Goal: Information Seeking & Learning: Understand process/instructions

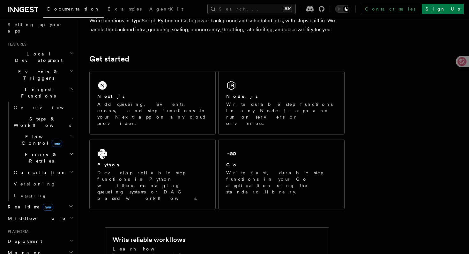
scroll to position [122, 0]
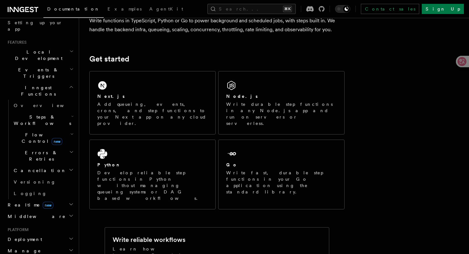
click at [70, 132] on icon "button" at bounding box center [72, 134] width 4 height 5
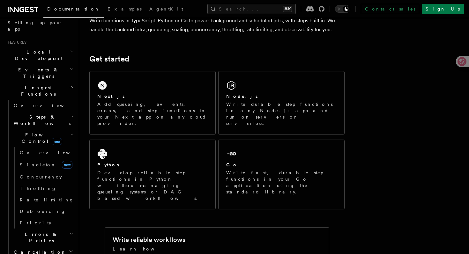
click at [63, 111] on h2 "Steps & Workflows" at bounding box center [43, 120] width 64 height 18
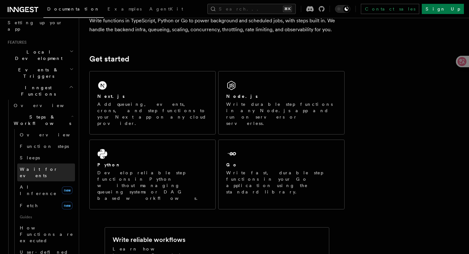
click at [47, 167] on span "Wait for events" at bounding box center [39, 172] width 38 height 11
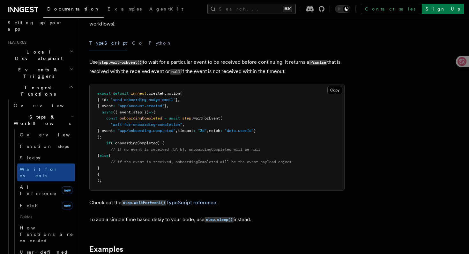
scroll to position [65, 0]
click at [139, 94] on span "inngest" at bounding box center [139, 93] width 16 height 4
copy span "inngest"
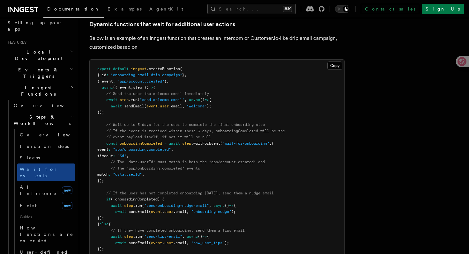
scroll to position [302, 0]
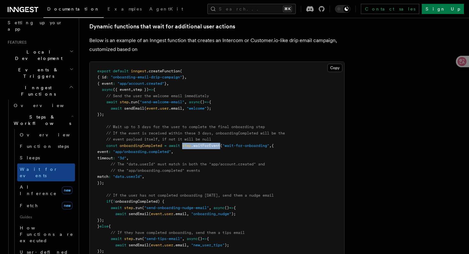
drag, startPoint x: 185, startPoint y: 147, endPoint x: 223, endPoint y: 146, distance: 38.3
click at [223, 146] on span "const onboardingCompleted = await step .waitForEvent ( "wait-for-onboarding" , {" at bounding box center [185, 145] width 176 height 4
copy span "step .waitForEvent"
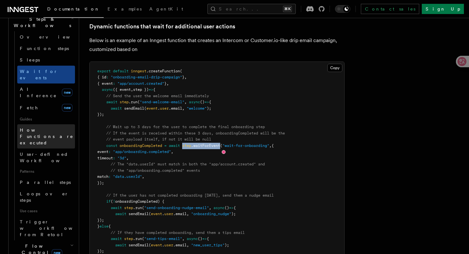
scroll to position [222, 0]
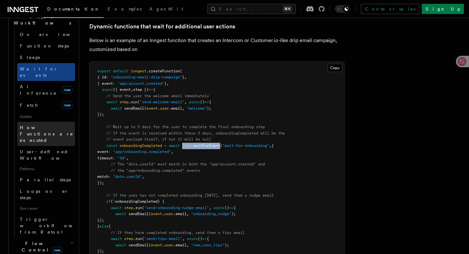
click at [43, 125] on span "How Functions are executed" at bounding box center [47, 134] width 54 height 18
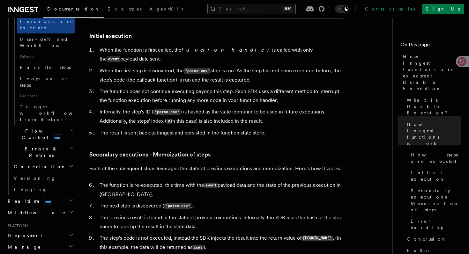
scroll to position [336, 0]
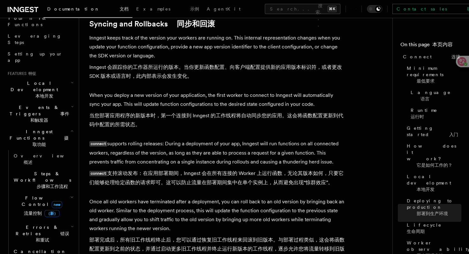
scroll to position [90, 0]
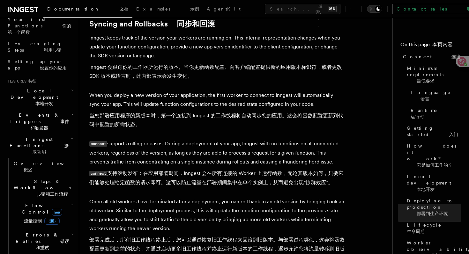
click at [81, 178] on icon "button" at bounding box center [81, 180] width 0 height 5
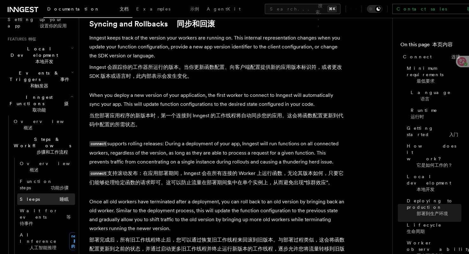
scroll to position [133, 0]
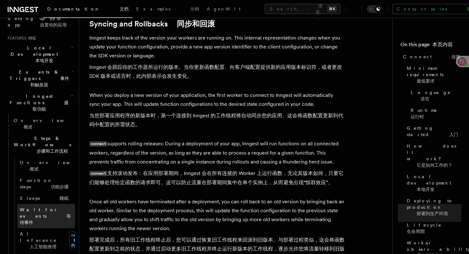
click at [51, 214] on font at bounding box center [57, 216] width 20 height 5
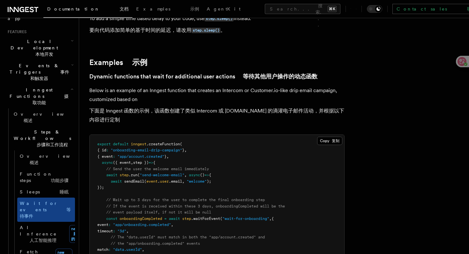
scroll to position [341, 0]
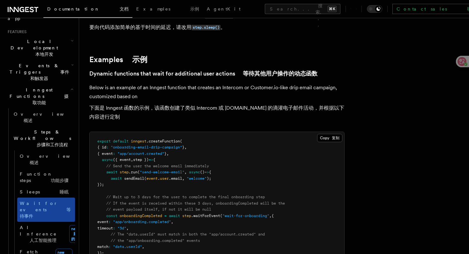
click at [57, 207] on font "等待事件" at bounding box center [45, 212] width 51 height 11
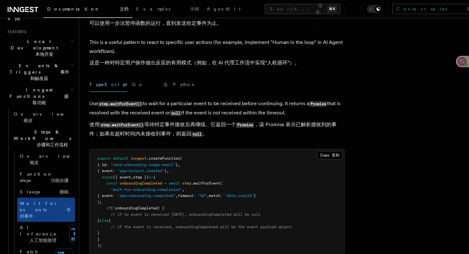
scroll to position [61, 0]
